Goal: Complete application form

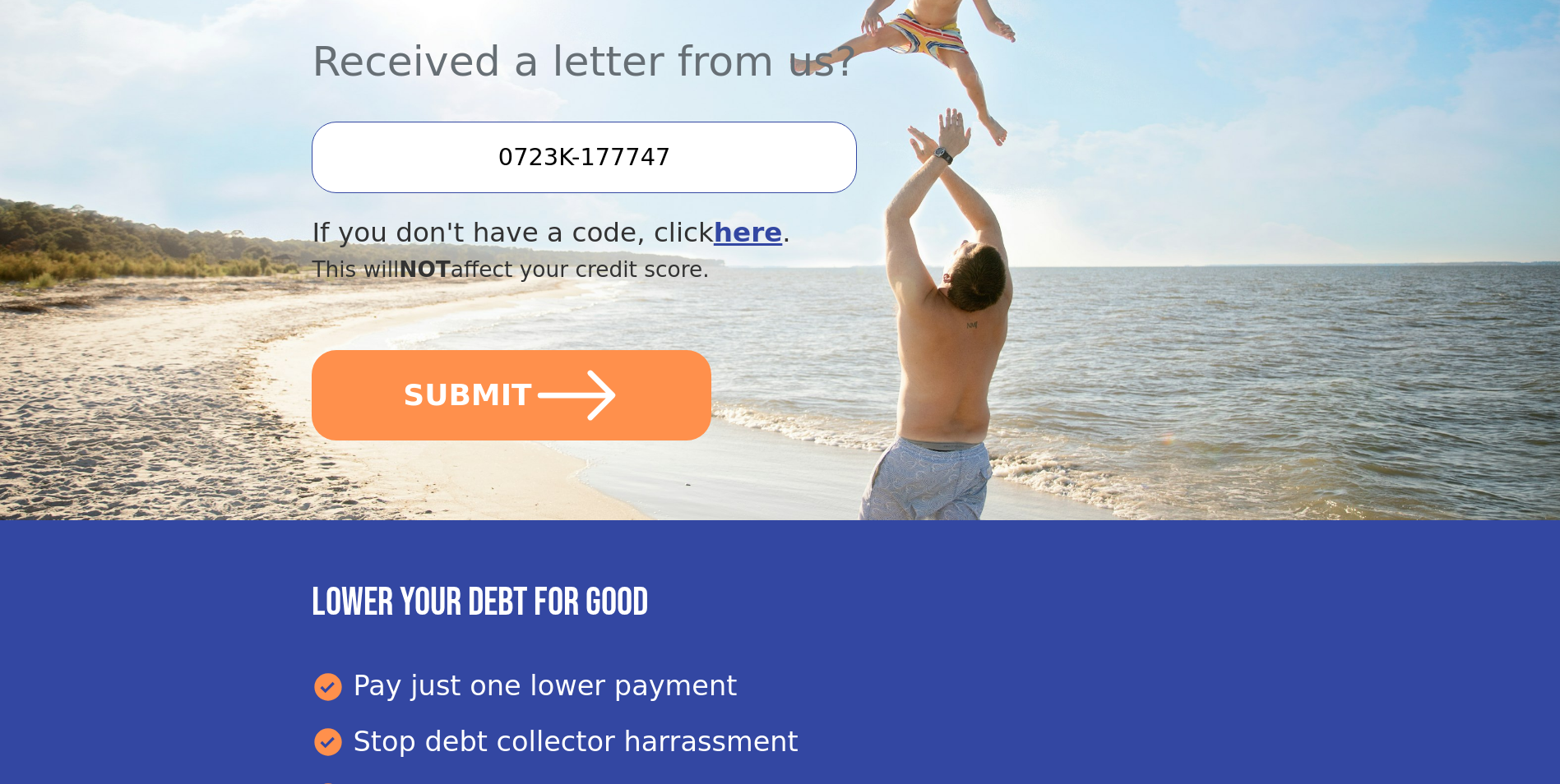
scroll to position [493, 0]
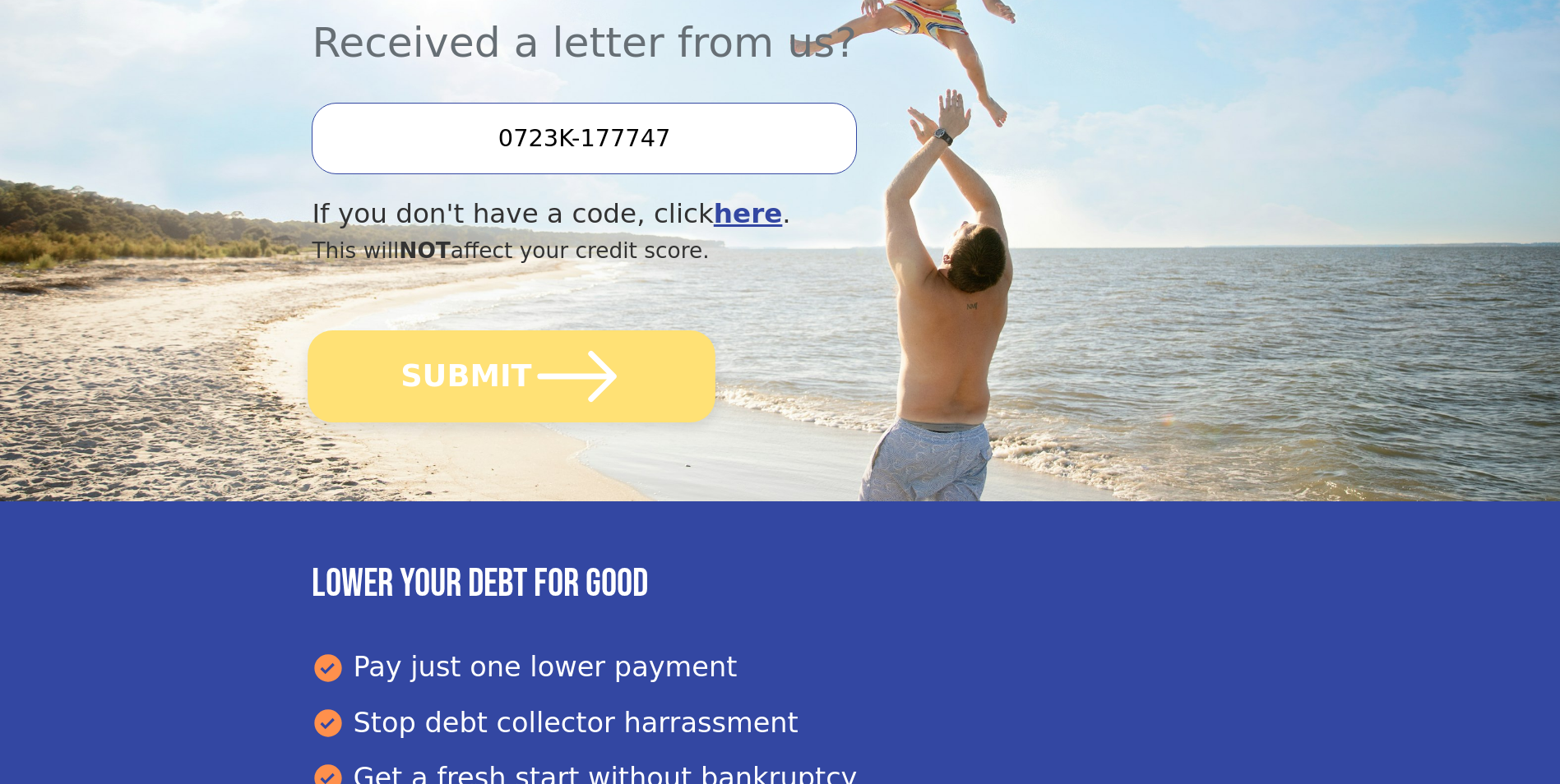
click at [532, 395] on icon "submit" at bounding box center [577, 376] width 90 height 90
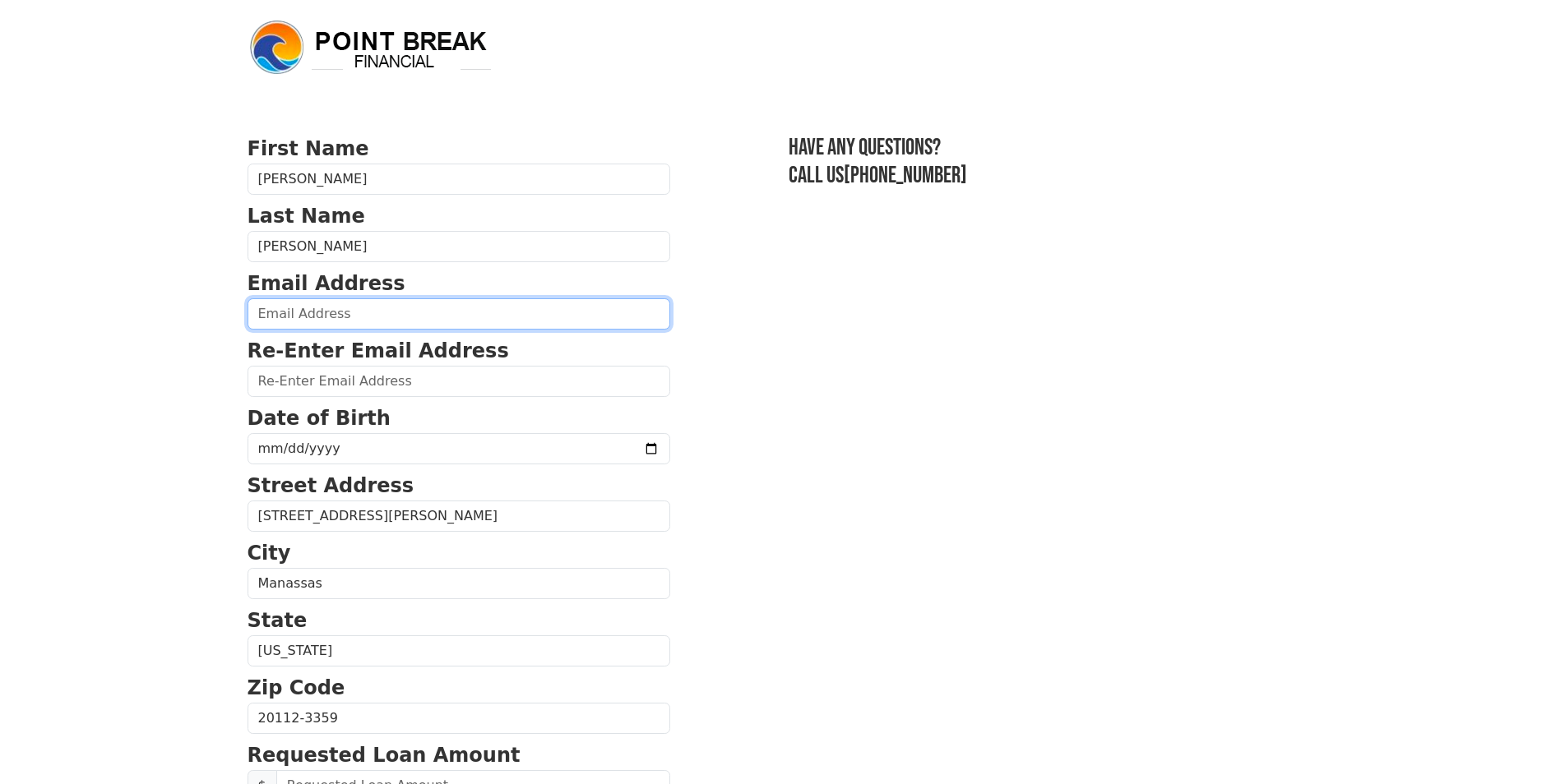
click at [299, 323] on input "email" at bounding box center [459, 313] width 423 height 31
type input "[EMAIL_ADDRESS][DOMAIN_NAME]"
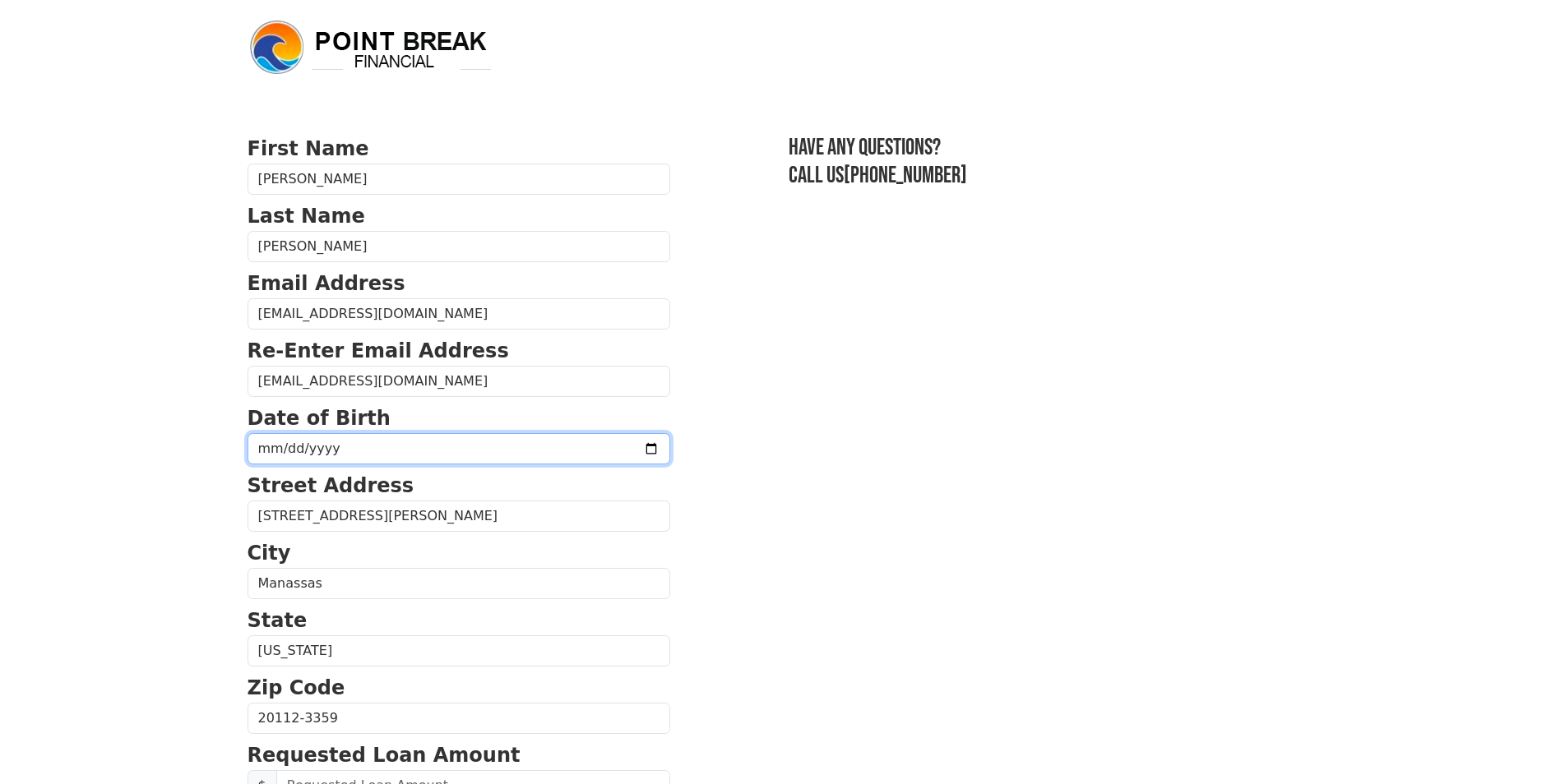
click at [359, 453] on input "date" at bounding box center [459, 448] width 423 height 31
type input "0017-08-23"
type input "275760-08-23"
click at [380, 445] on input "275760-08-23" at bounding box center [459, 448] width 423 height 31
type input "[DATE]"
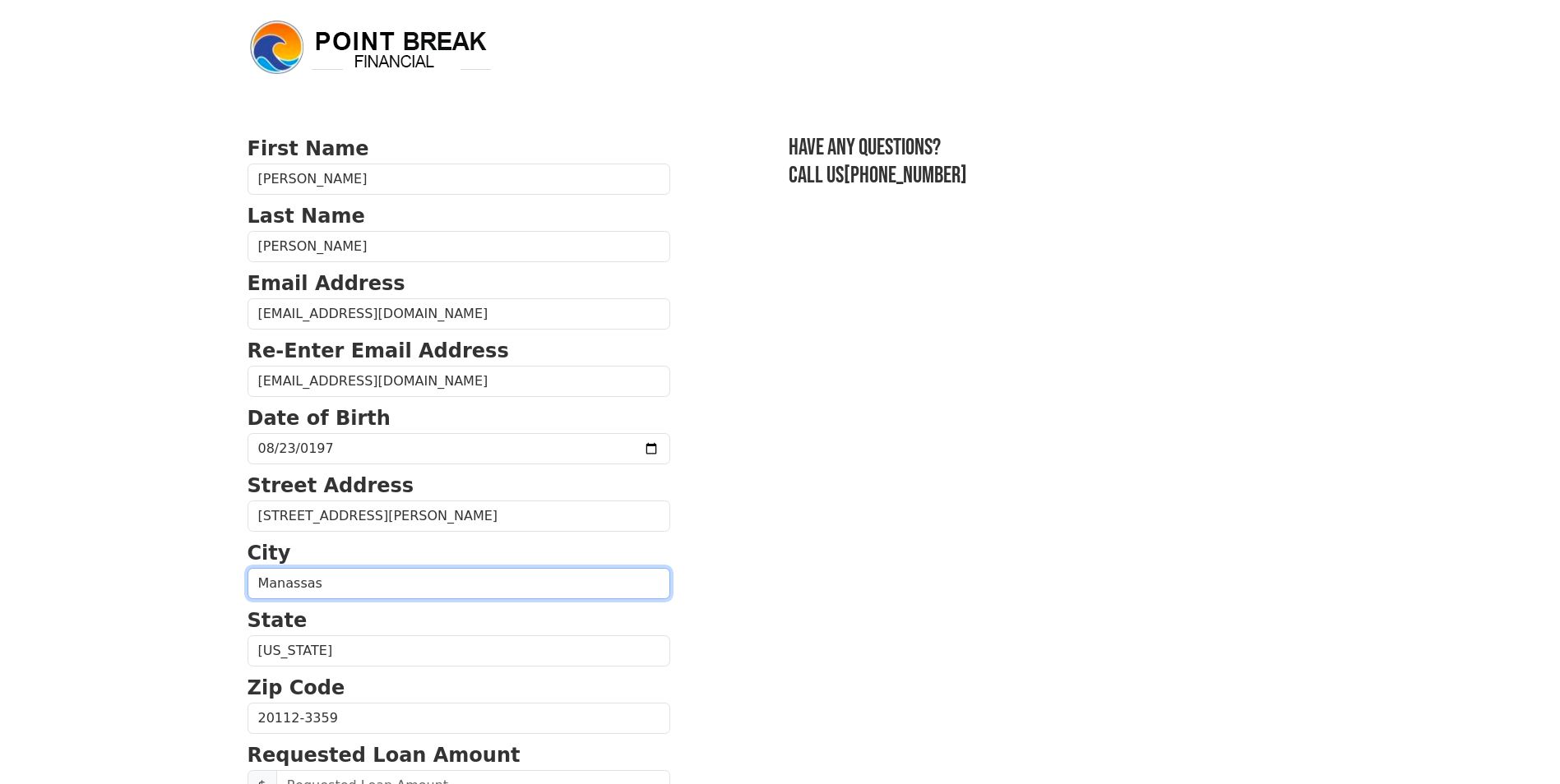
click at [319, 589] on input "Manassas" at bounding box center [459, 583] width 423 height 31
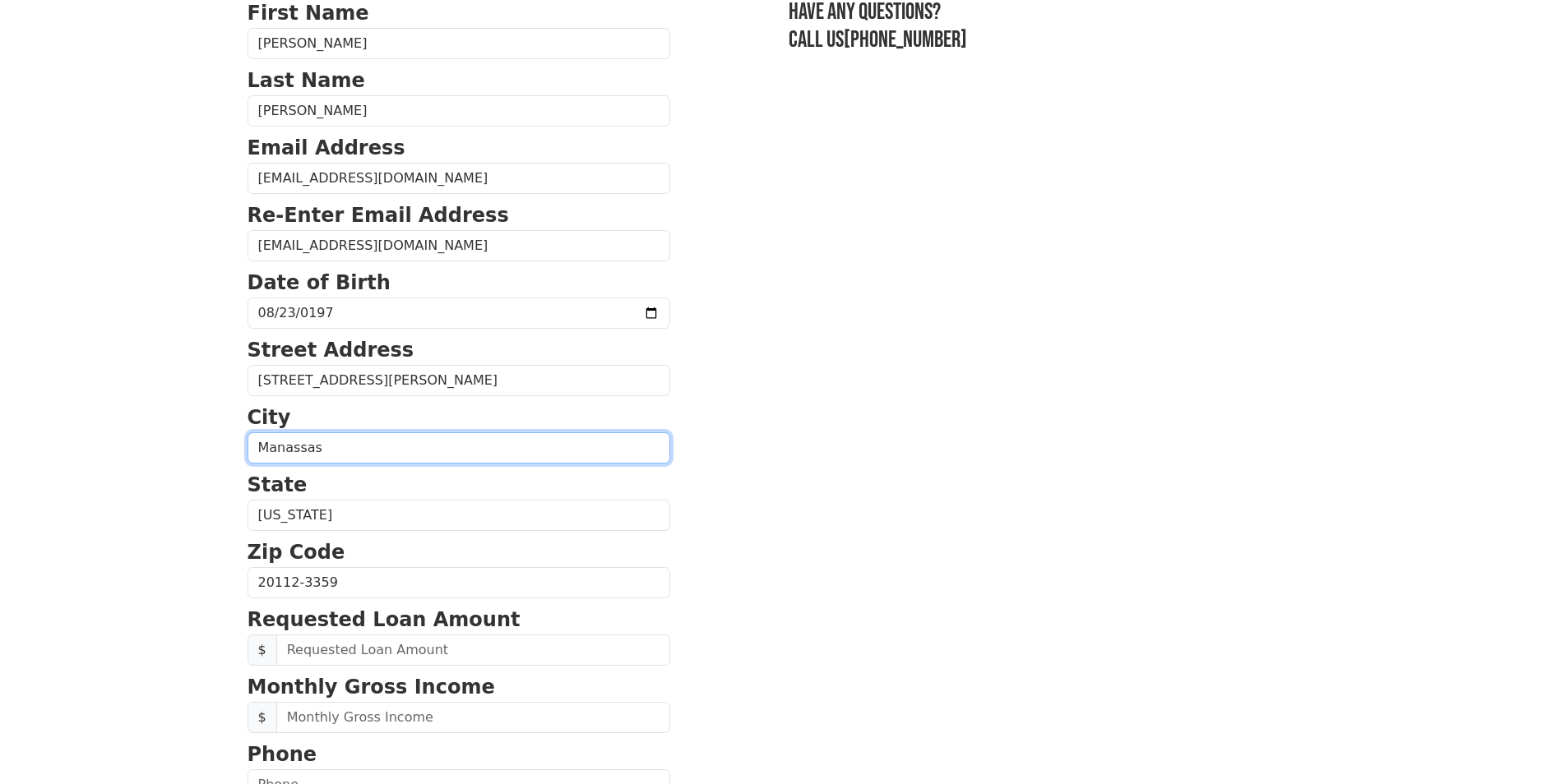
scroll to position [165, 0]
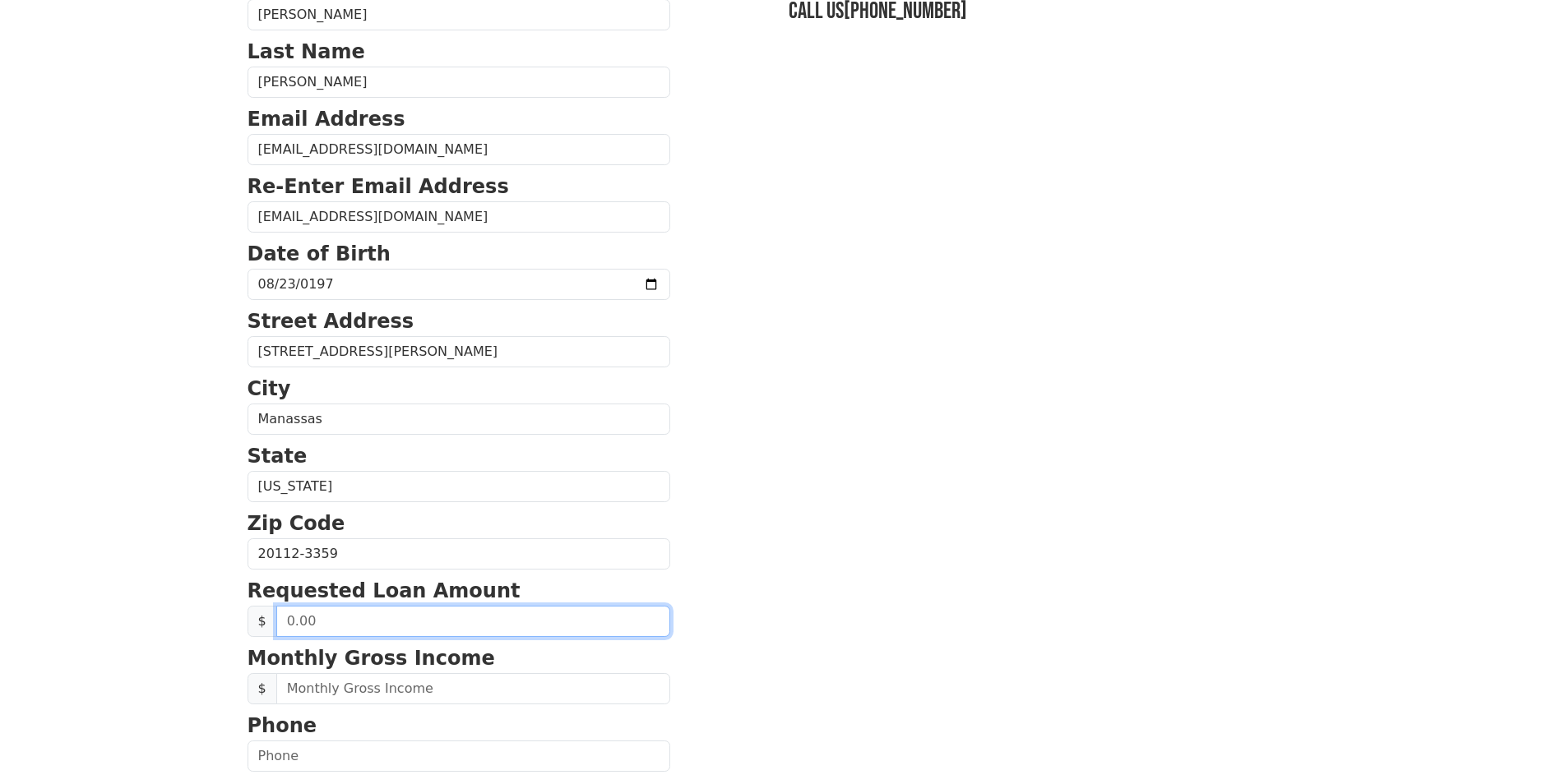
click at [330, 620] on input "text" at bounding box center [473, 621] width 394 height 31
type input "27,000.00"
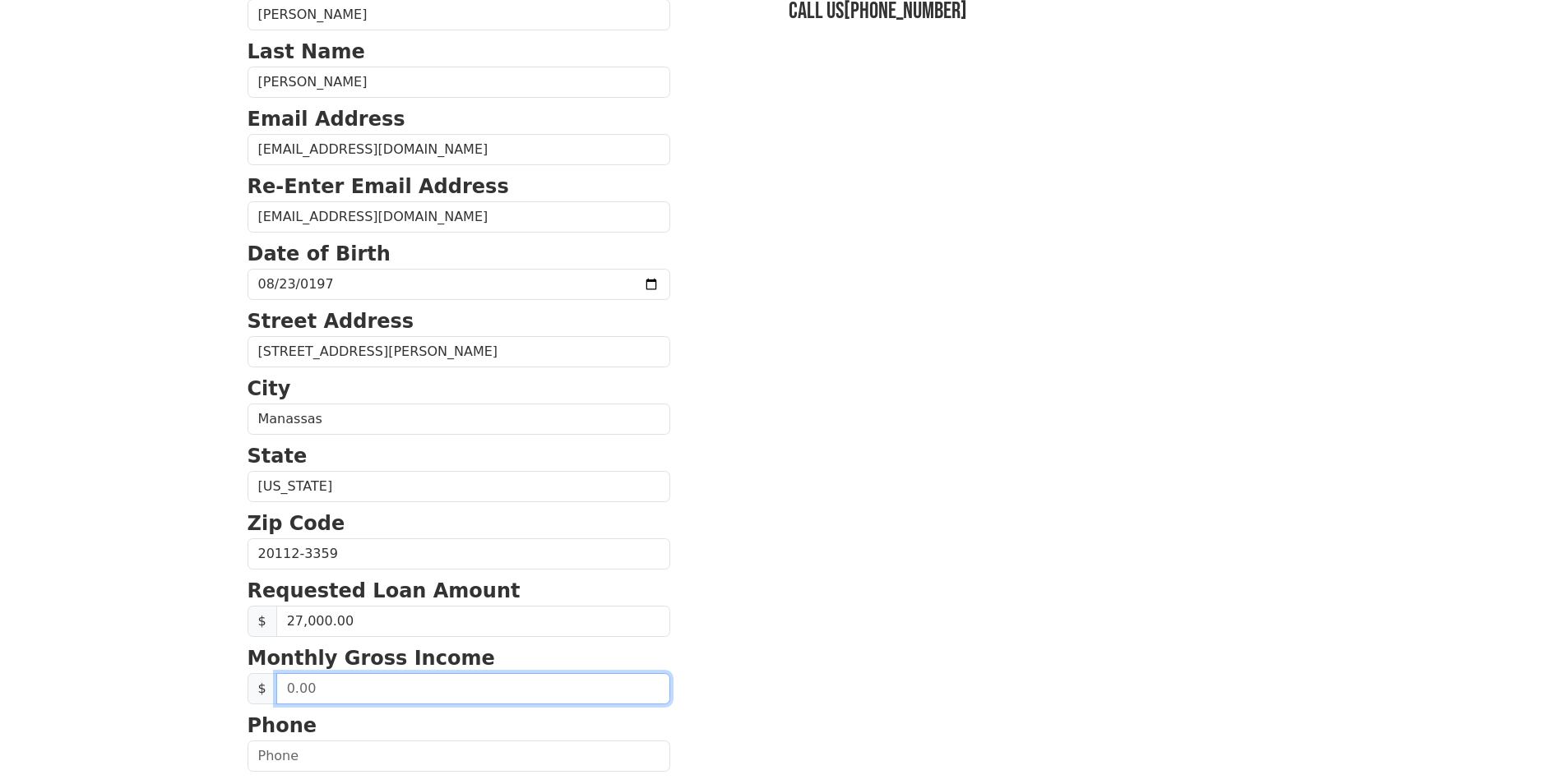
click at [332, 690] on input "text" at bounding box center [473, 689] width 394 height 31
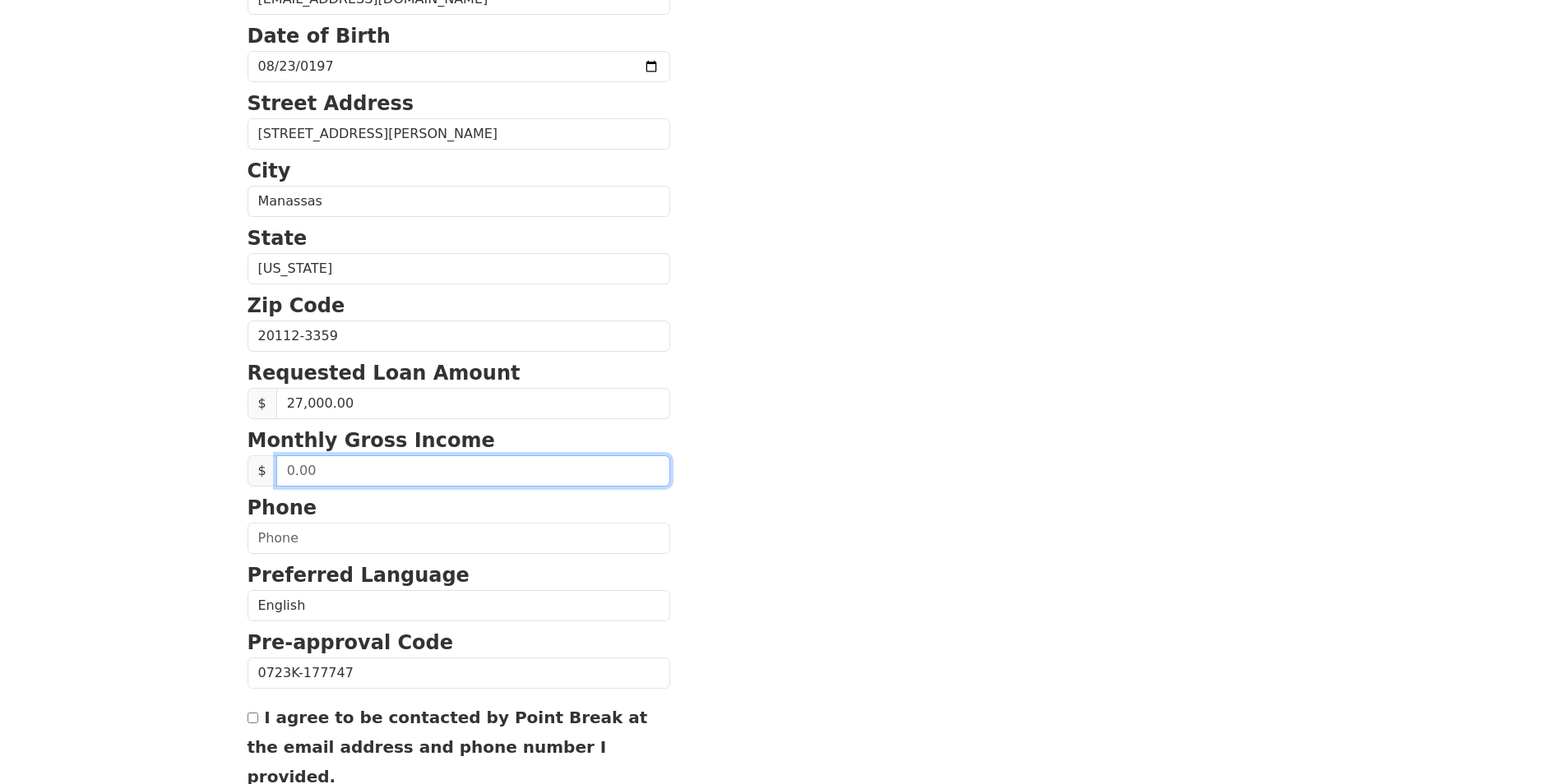
scroll to position [493, 0]
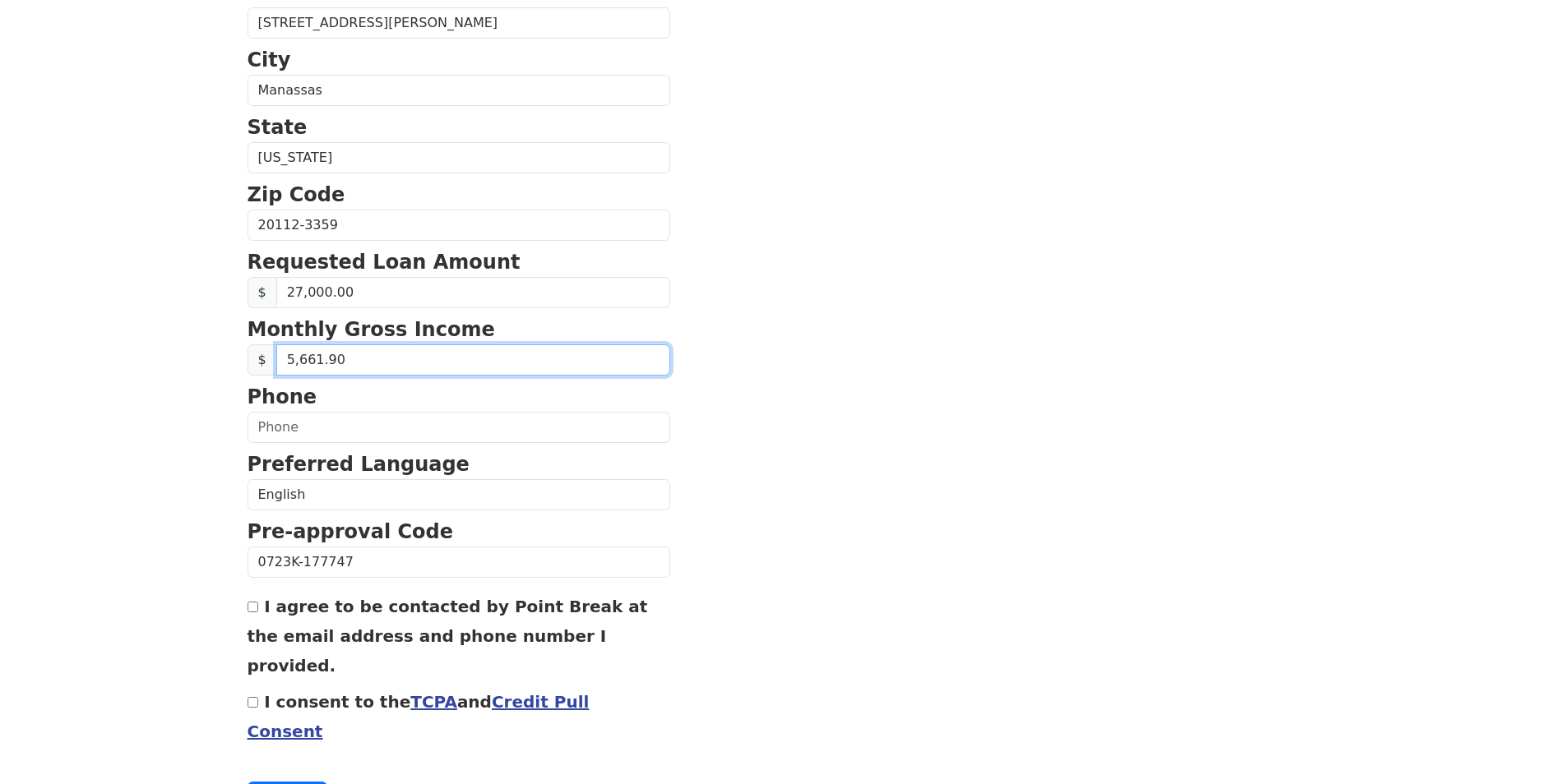
type input "5,661.92"
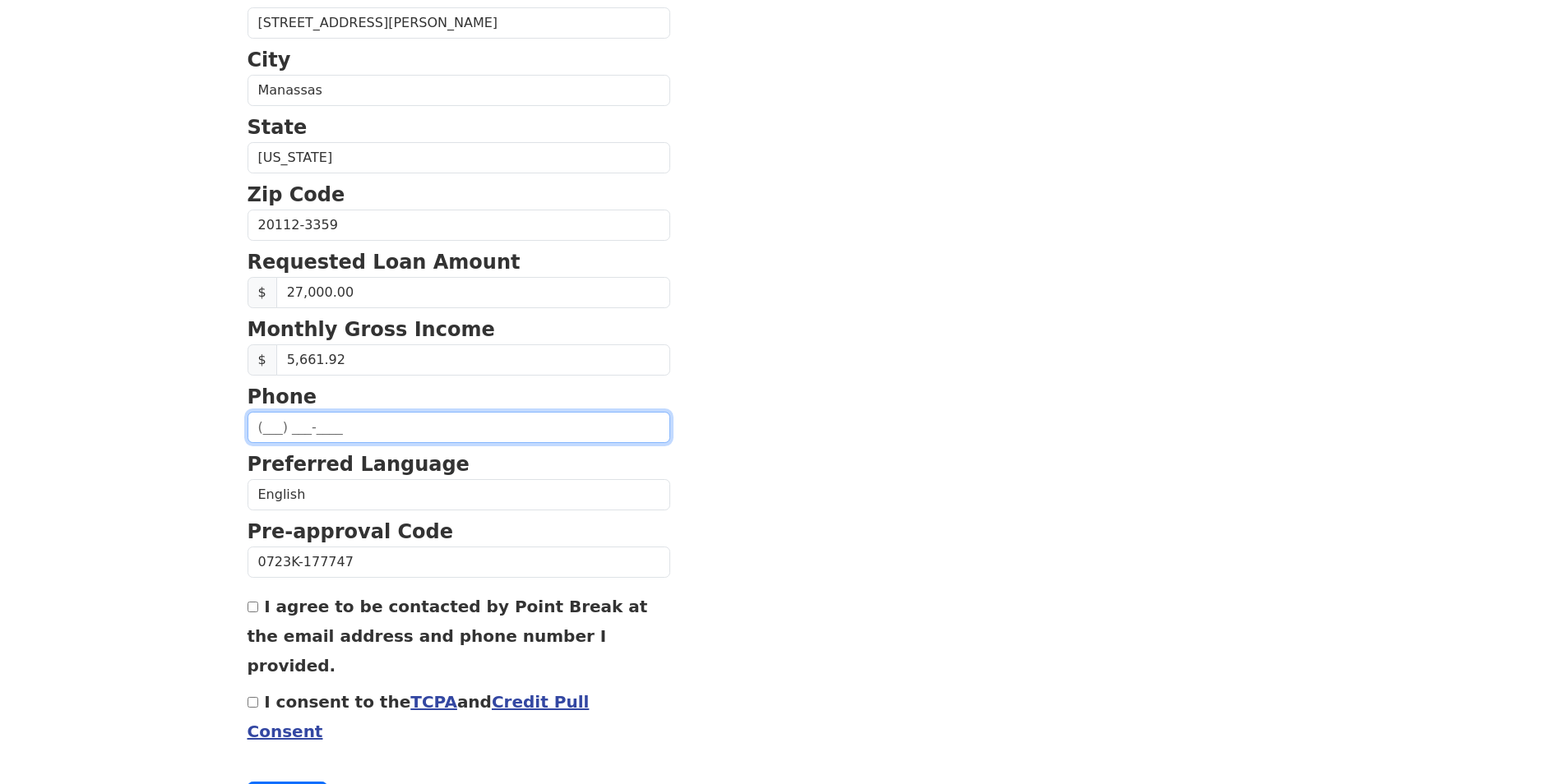
click at [314, 433] on input "text" at bounding box center [459, 427] width 423 height 31
type input "[PHONE_NUMBER]"
click at [244, 610] on div "First Name [PERSON_NAME] Last Name [PERSON_NAME] Email Address [EMAIL_ADDRESS][…" at bounding box center [780, 190] width 1085 height 1366
click at [250, 610] on input "I agree to be contacted by Point Break at the email address and phone number I …" at bounding box center [252, 607] width 11 height 11
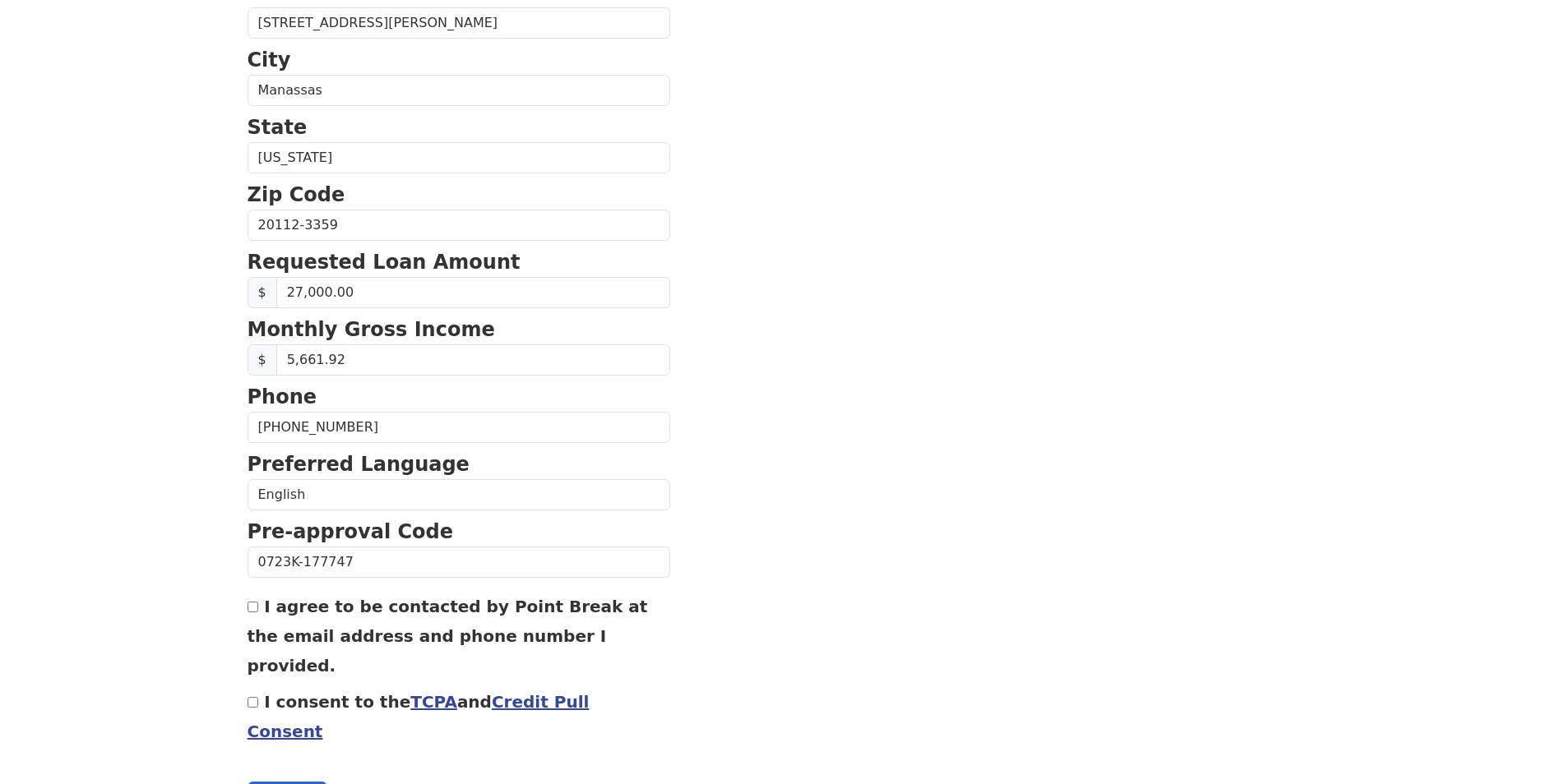
checkbox input "true"
click at [251, 697] on input "I consent to the TCPA and Credit Pull Consent" at bounding box center [252, 702] width 11 height 11
checkbox input "true"
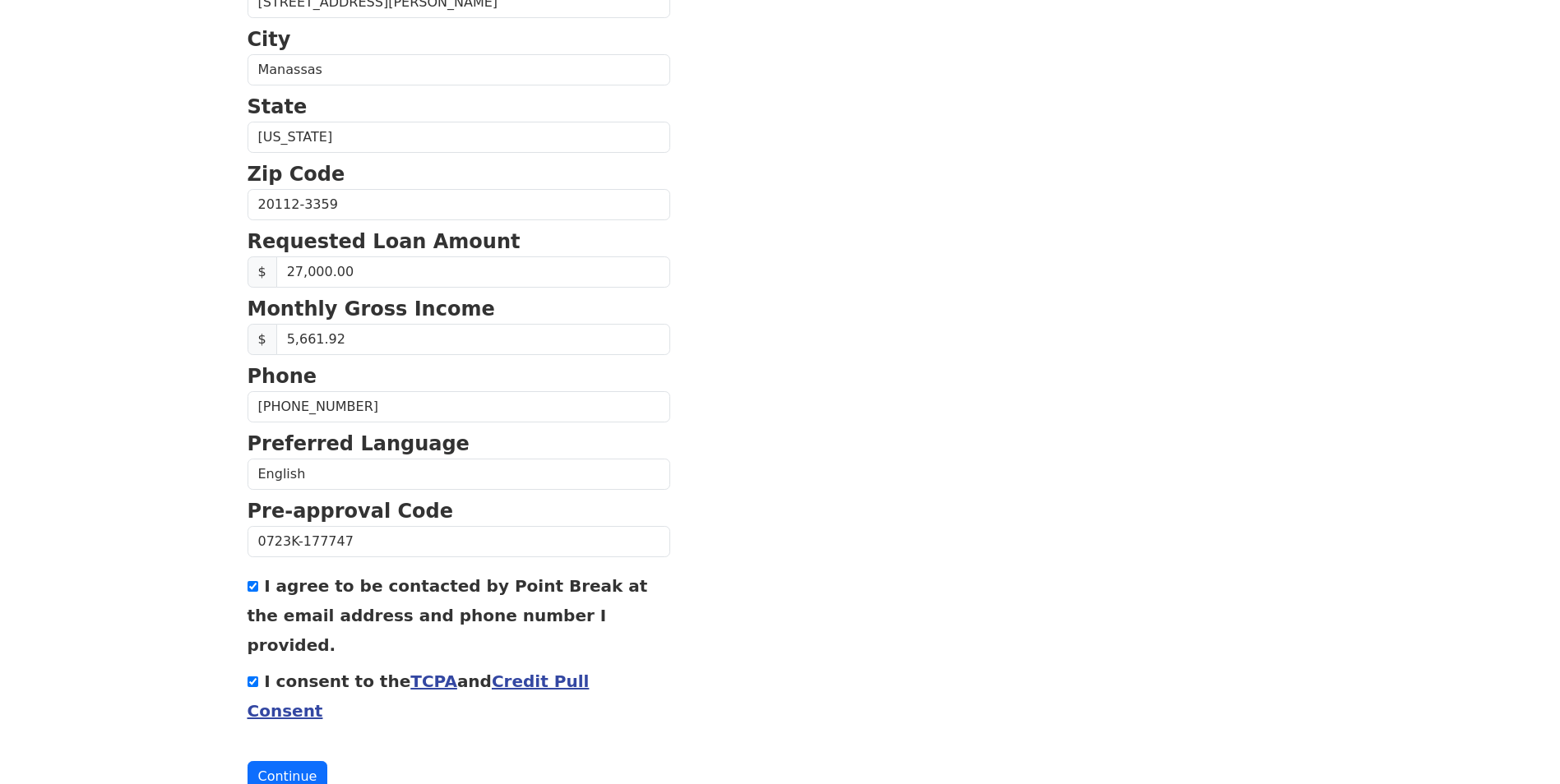
scroll to position [525, 0]
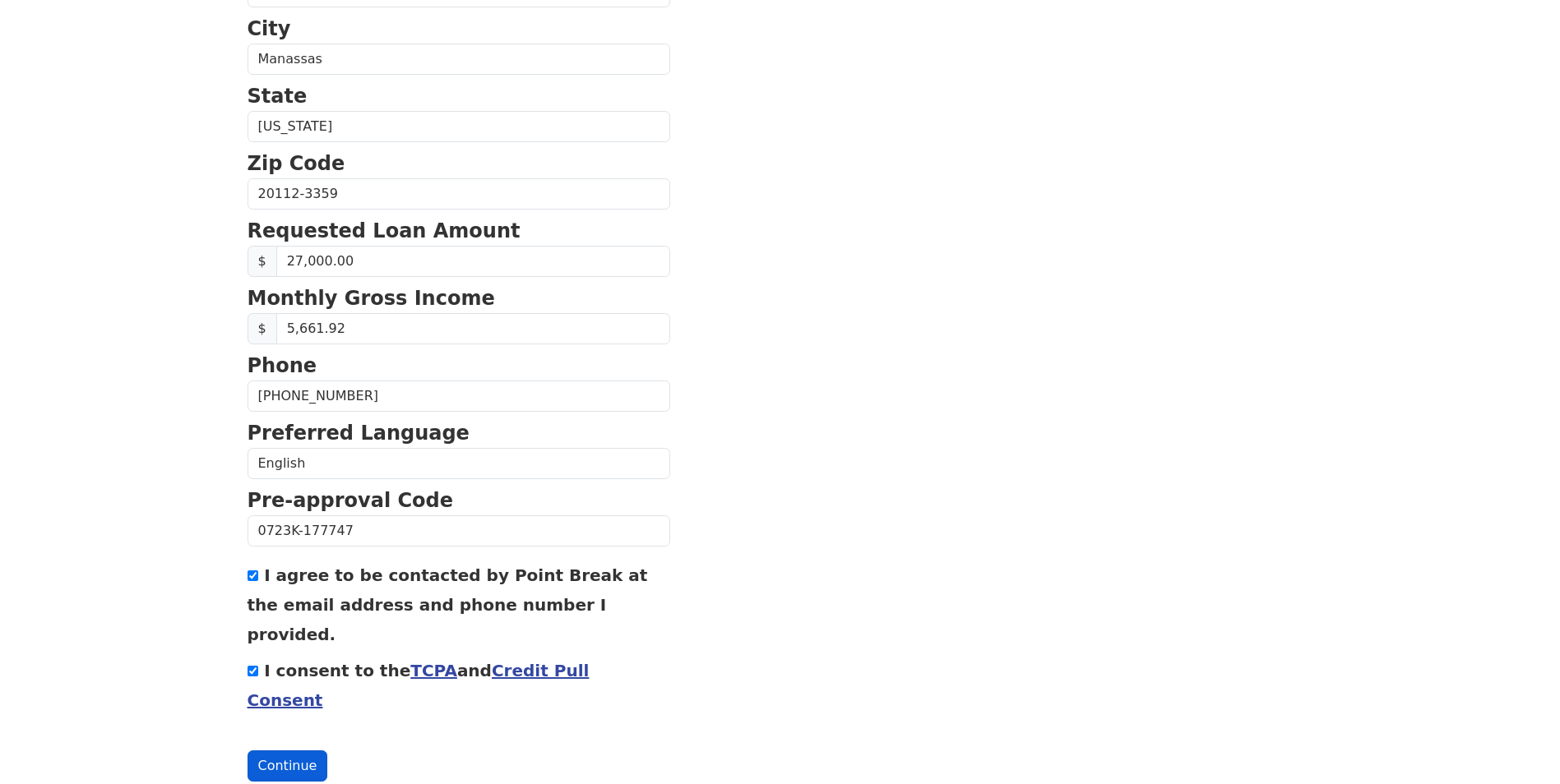
click at [291, 751] on button "Continue" at bounding box center [288, 766] width 80 height 31
